Goal: Task Accomplishment & Management: Manage account settings

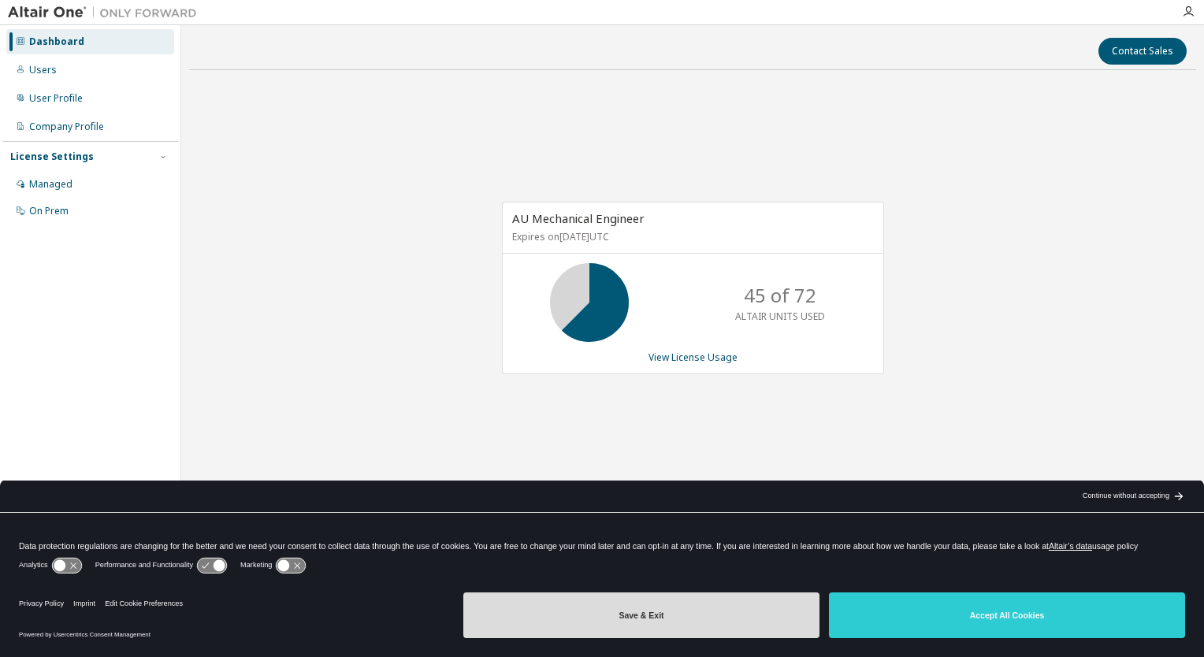
click at [700, 620] on button "Save & Exit" at bounding box center [641, 615] width 356 height 46
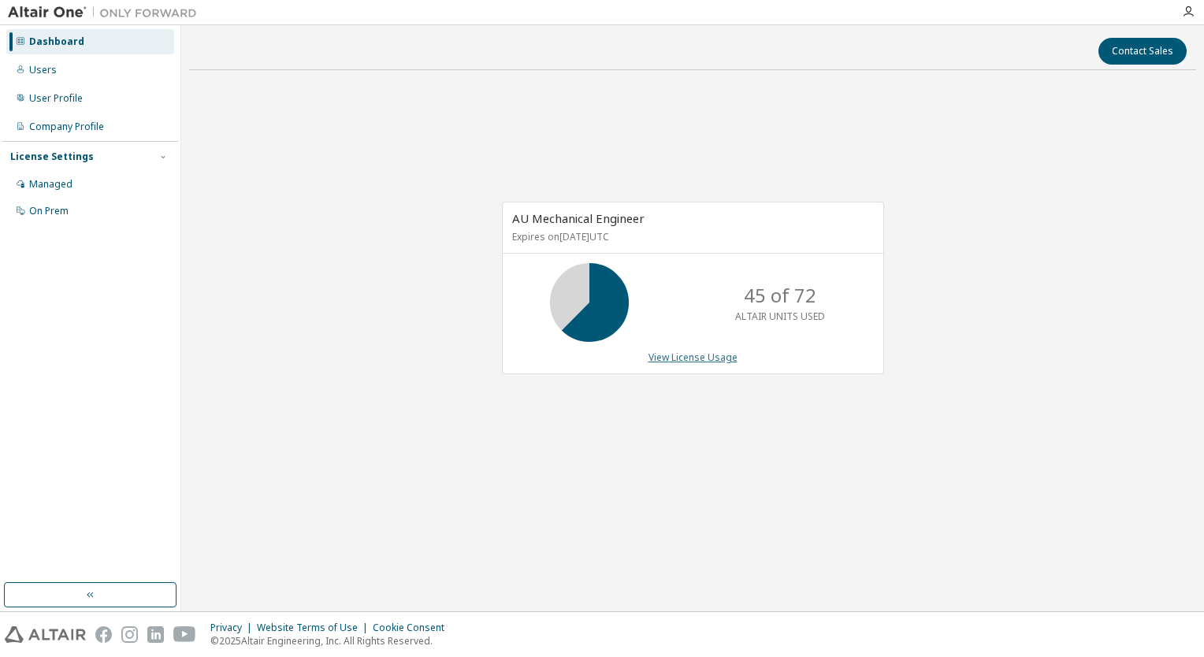
click at [705, 358] on link "View License Usage" at bounding box center [692, 357] width 89 height 13
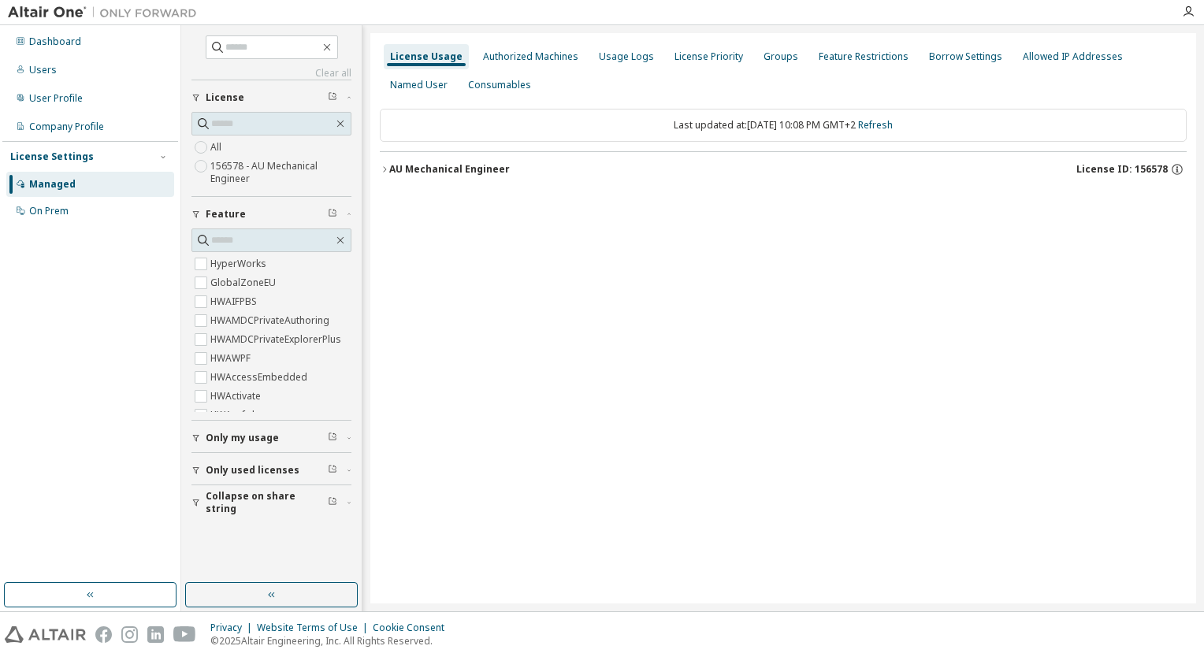
click at [385, 167] on icon "button" at bounding box center [384, 169] width 9 height 9
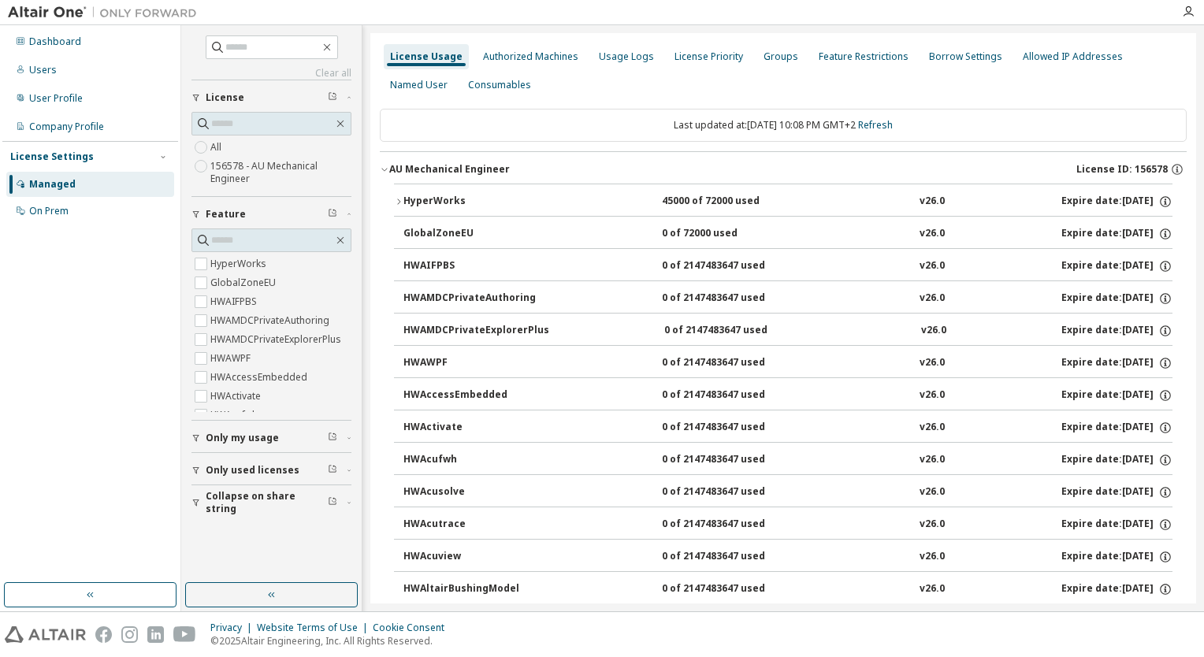
click at [223, 438] on span "Only my usage" at bounding box center [242, 438] width 73 height 13
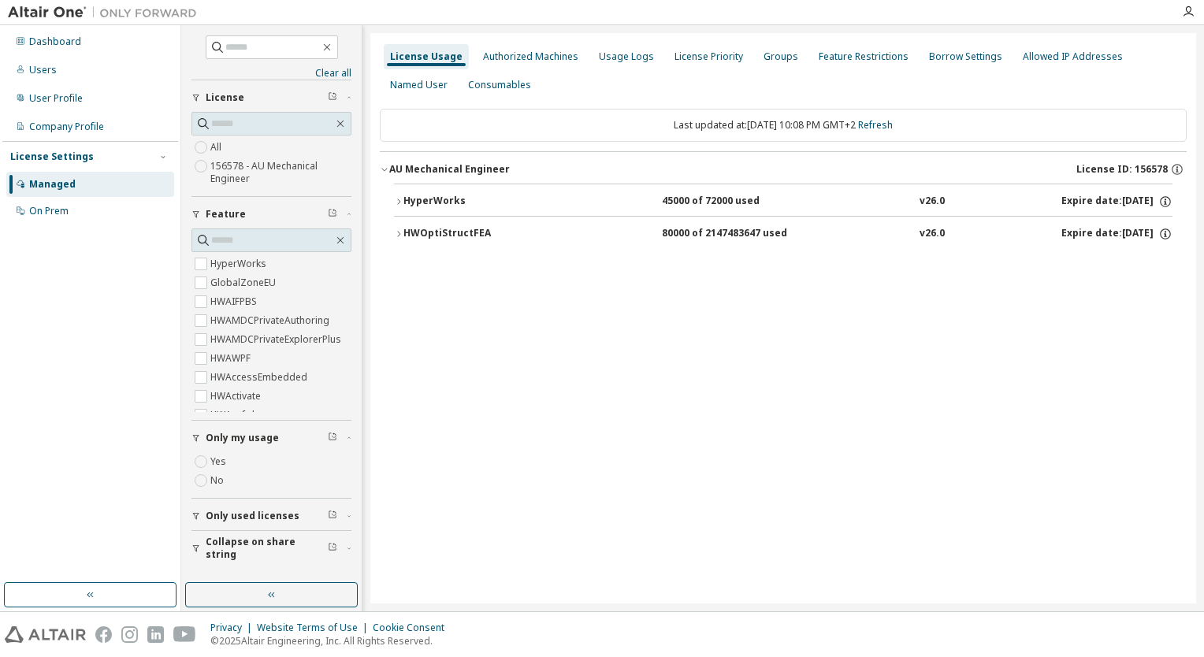
click at [398, 202] on icon "button" at bounding box center [398, 201] width 9 height 9
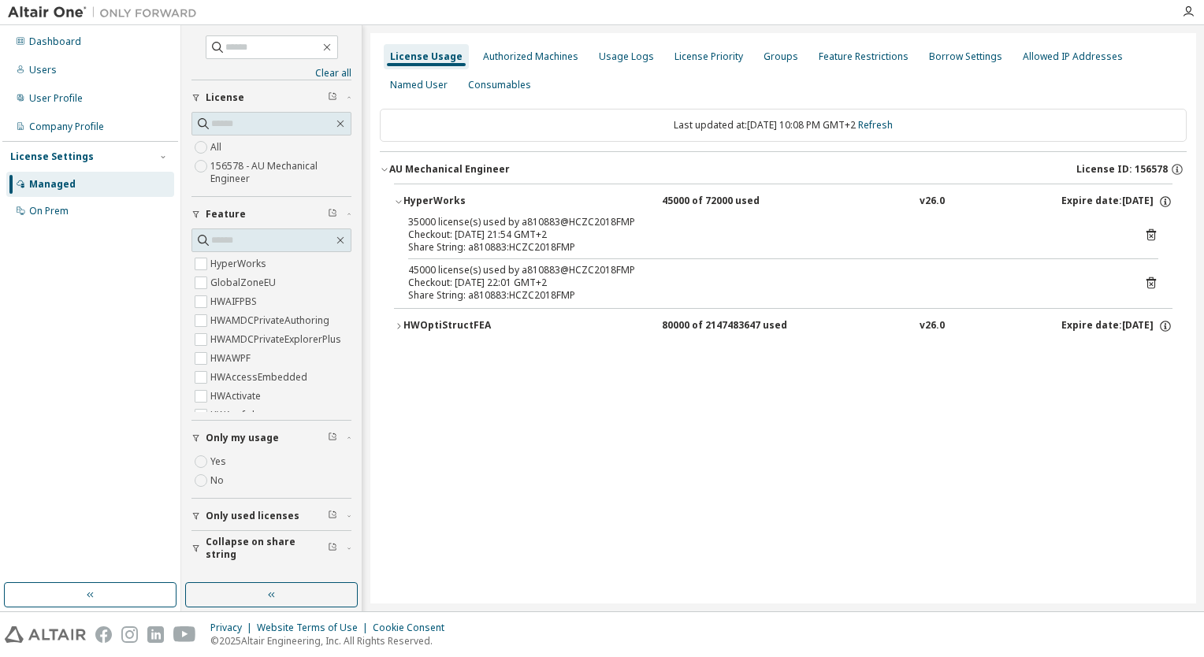
click at [396, 325] on icon "button" at bounding box center [398, 325] width 9 height 9
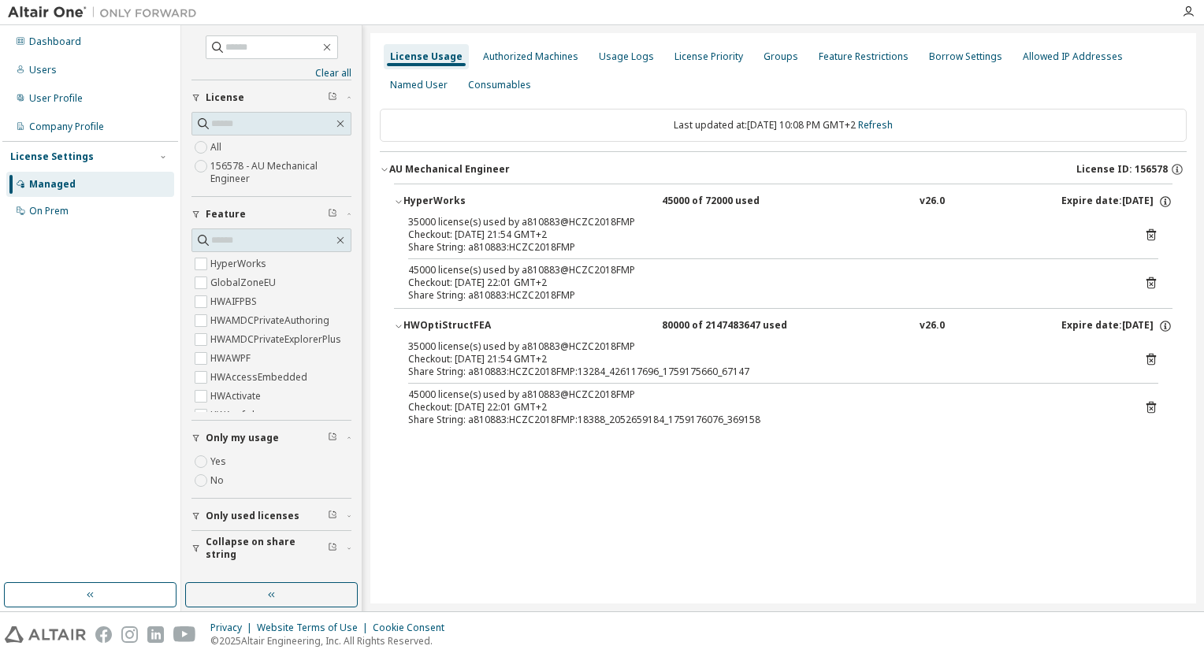
click at [398, 322] on icon "button" at bounding box center [398, 325] width 9 height 9
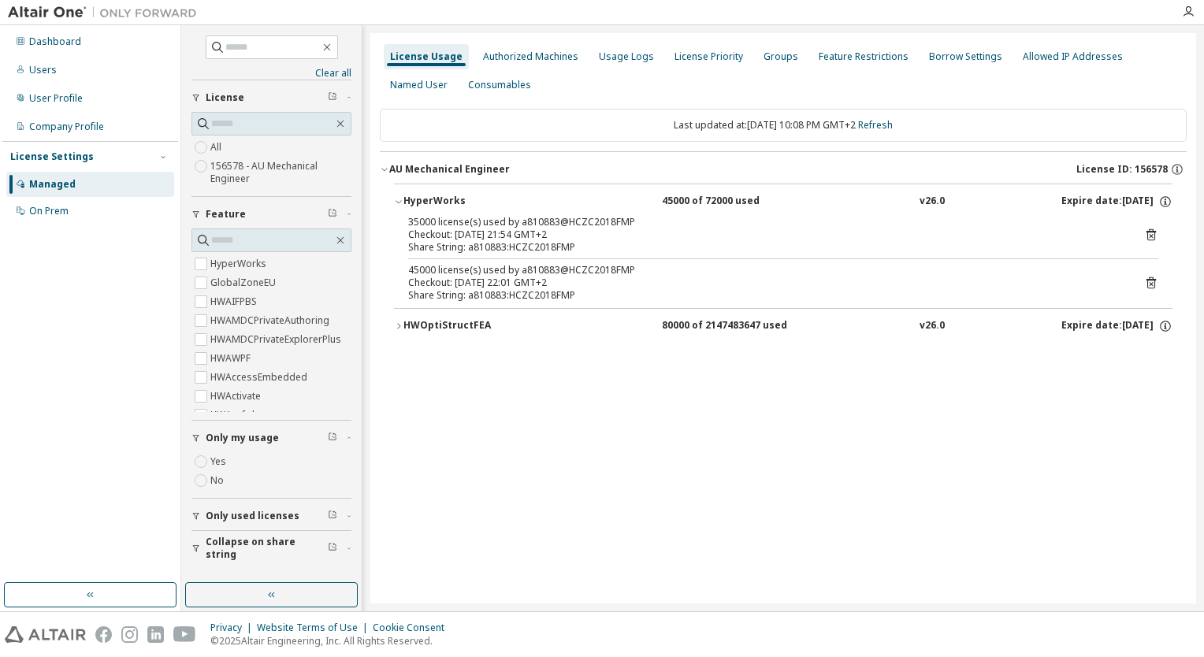
click at [1149, 234] on icon at bounding box center [1151, 235] width 14 height 14
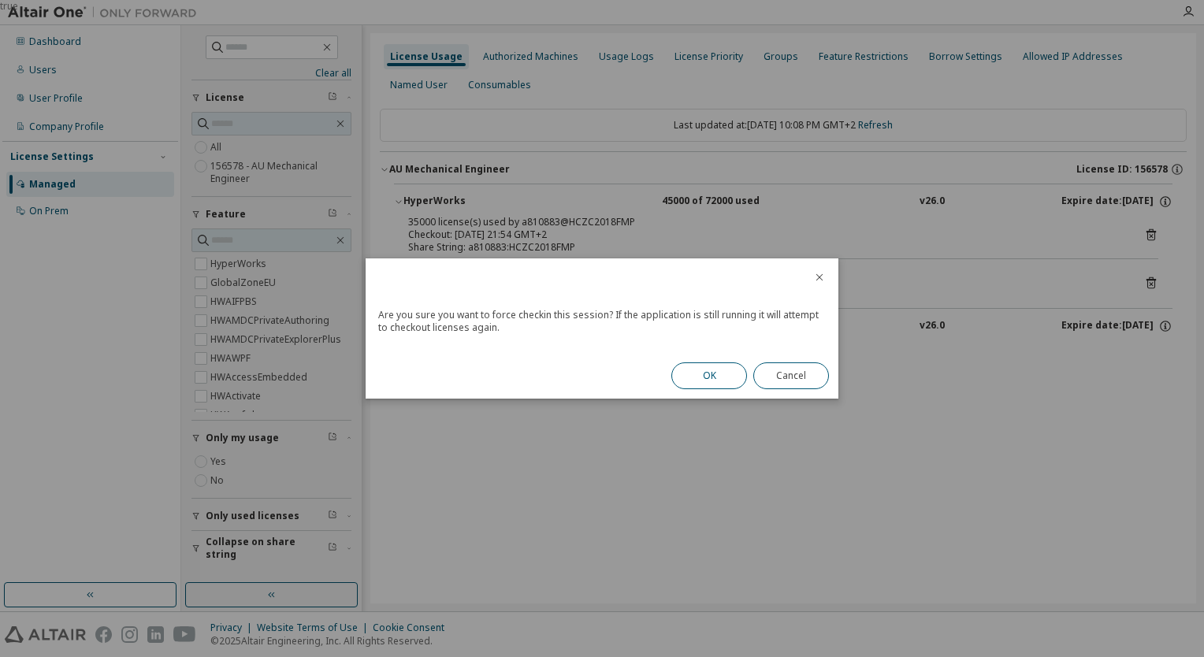
click at [696, 372] on button "OK" at bounding box center [709, 375] width 76 height 27
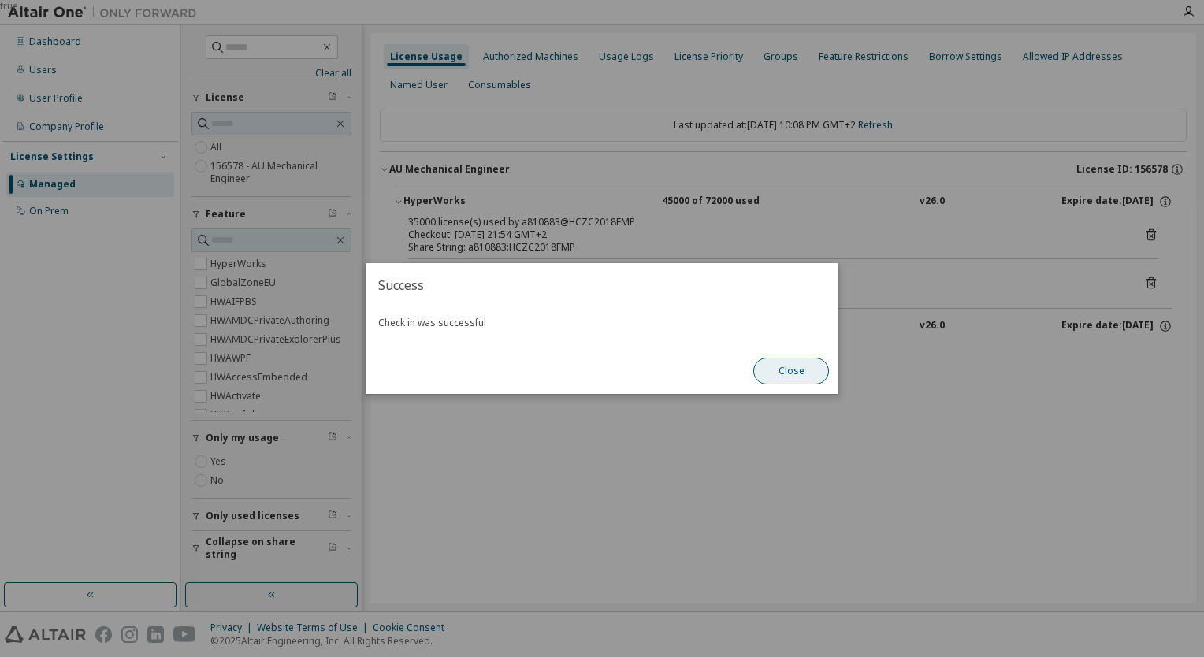
click at [796, 377] on button "Close" at bounding box center [791, 371] width 76 height 27
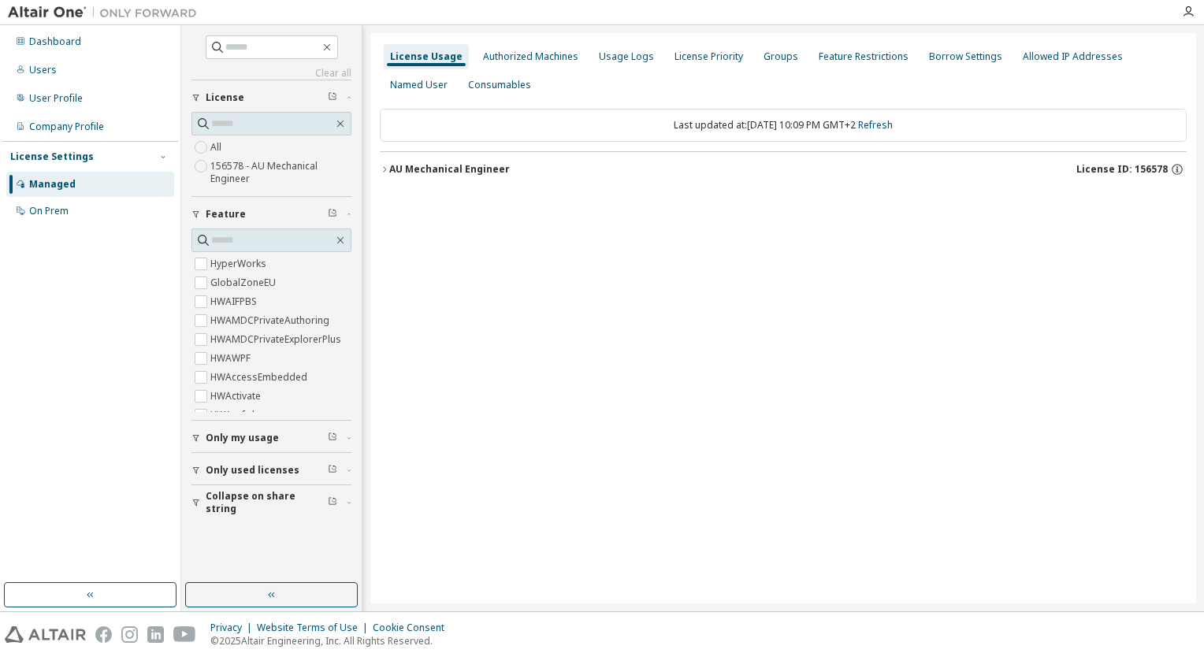
click at [381, 165] on icon "button" at bounding box center [384, 169] width 9 height 9
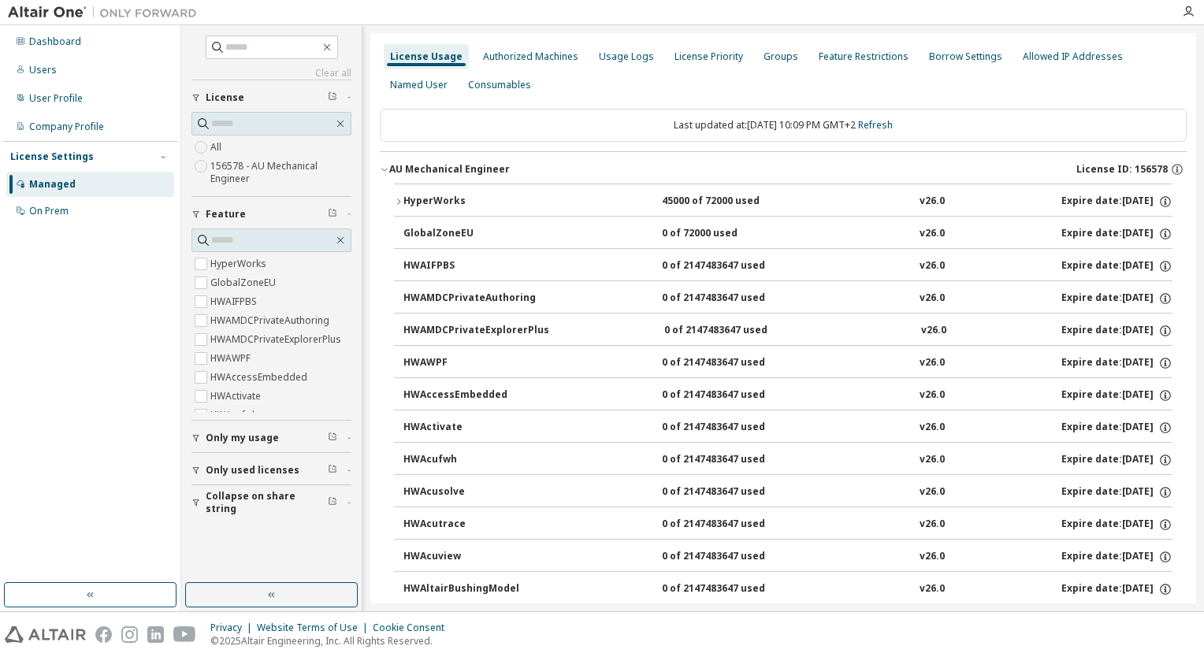
click at [394, 199] on icon "button" at bounding box center [398, 201] width 9 height 9
